Goal: Find specific page/section: Find specific page/section

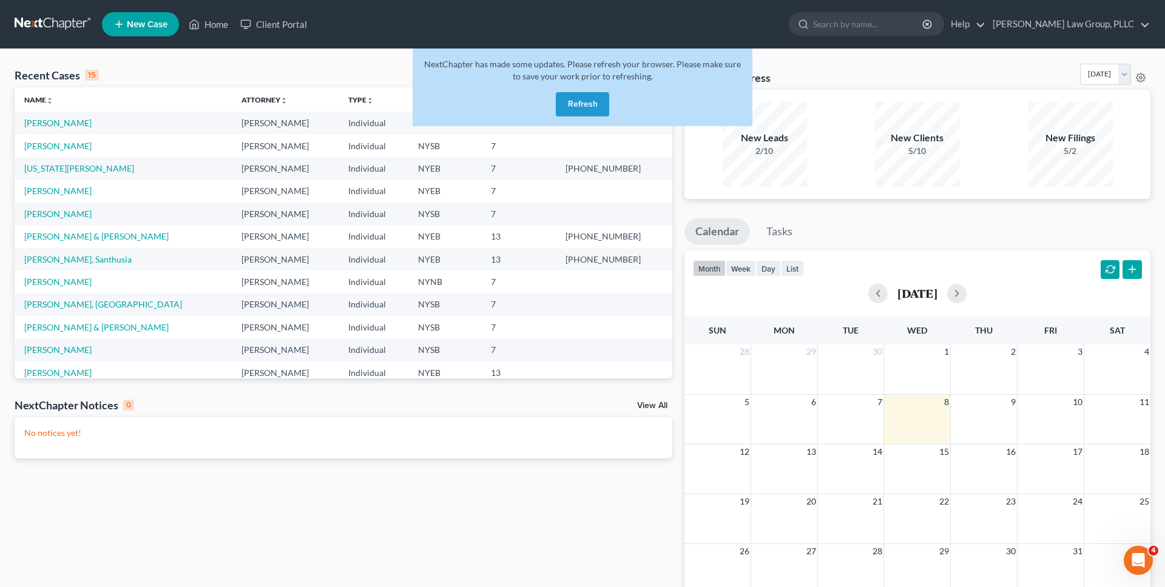
click at [583, 105] on button "Refresh" at bounding box center [582, 104] width 53 height 24
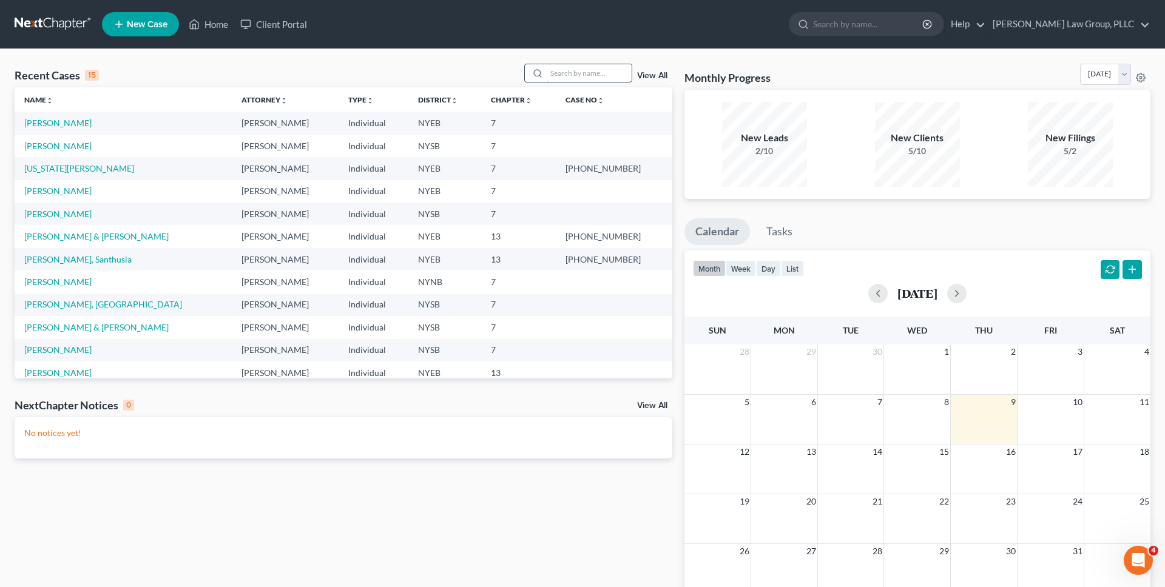
click at [603, 74] on input "search" at bounding box center [589, 73] width 85 height 18
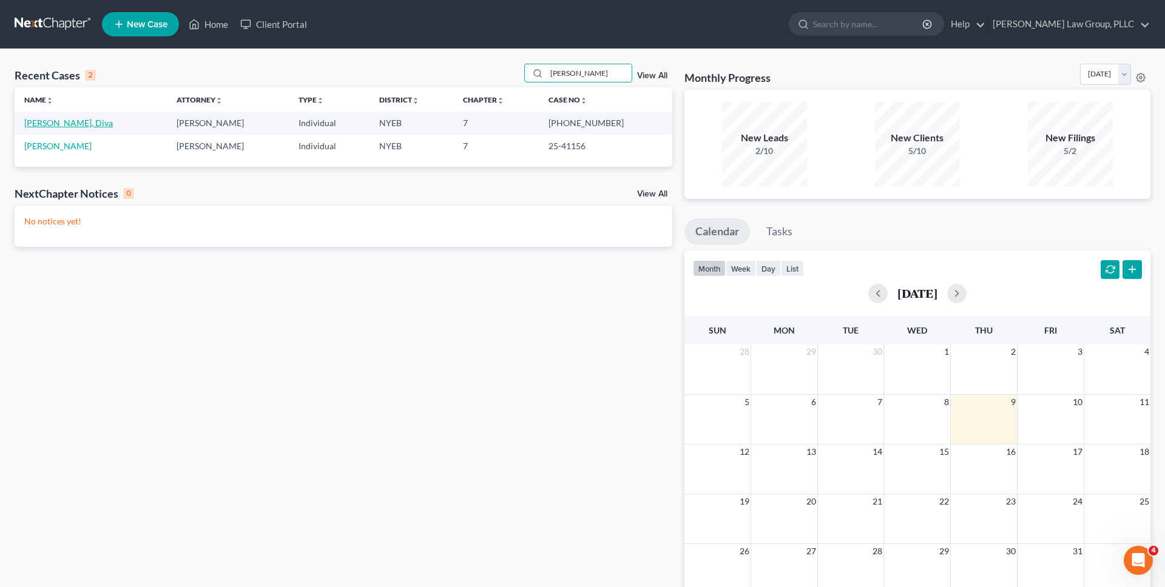
type input "holness"
click at [44, 121] on link "Holness, Diva" at bounding box center [68, 123] width 89 height 10
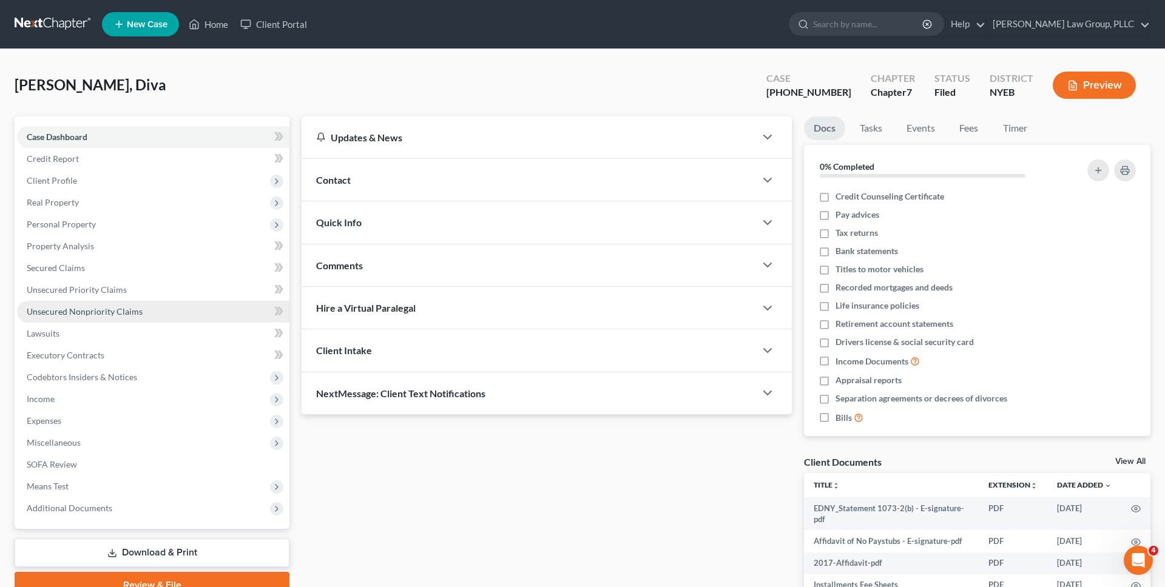
click at [130, 309] on span "Unsecured Nonpriority Claims" at bounding box center [85, 311] width 116 height 10
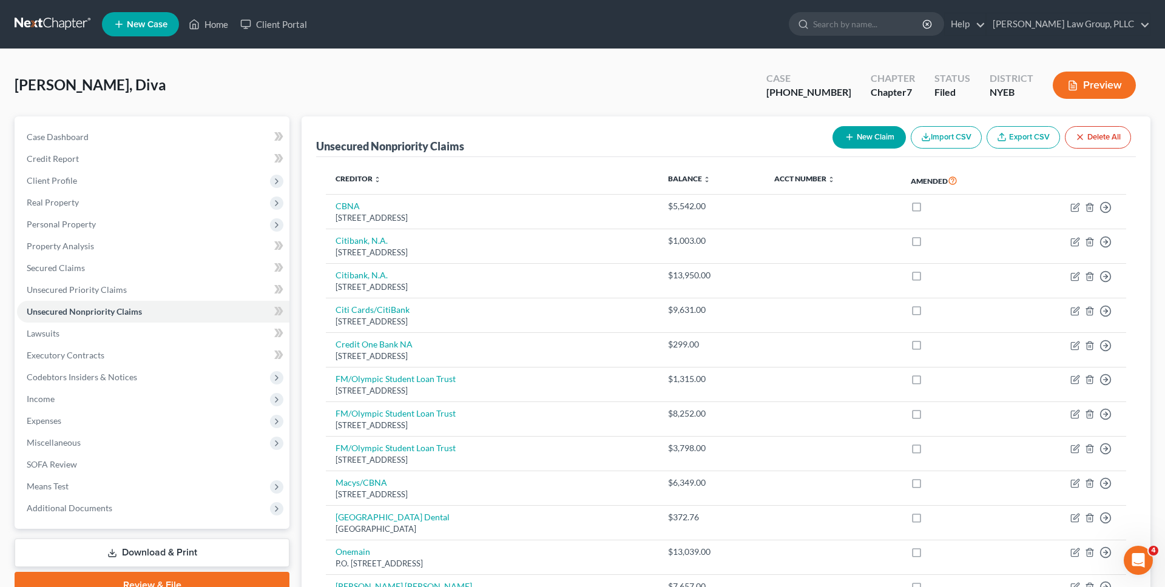
click at [74, 28] on link at bounding box center [54, 24] width 78 height 22
